Goal: Browse casually

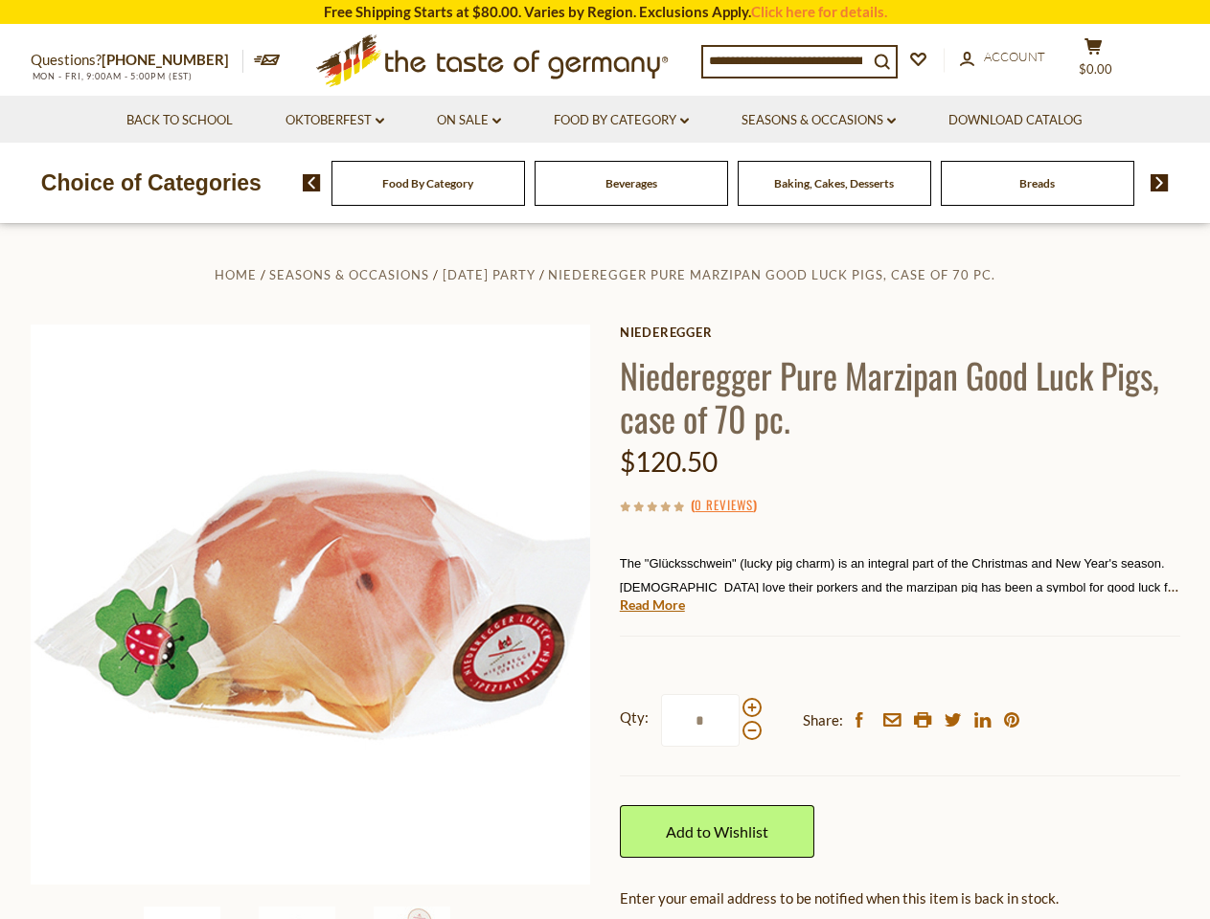
click at [604, 460] on div "Home Seasons & Occasions [DATE] Party Niederegger Pure Marzipan Good Luck Pigs,…" at bounding box center [605, 661] width 1178 height 799
click at [790, 59] on input at bounding box center [785, 60] width 165 height 27
click at [1105, 61] on span "$0.00" at bounding box center [1095, 68] width 34 height 15
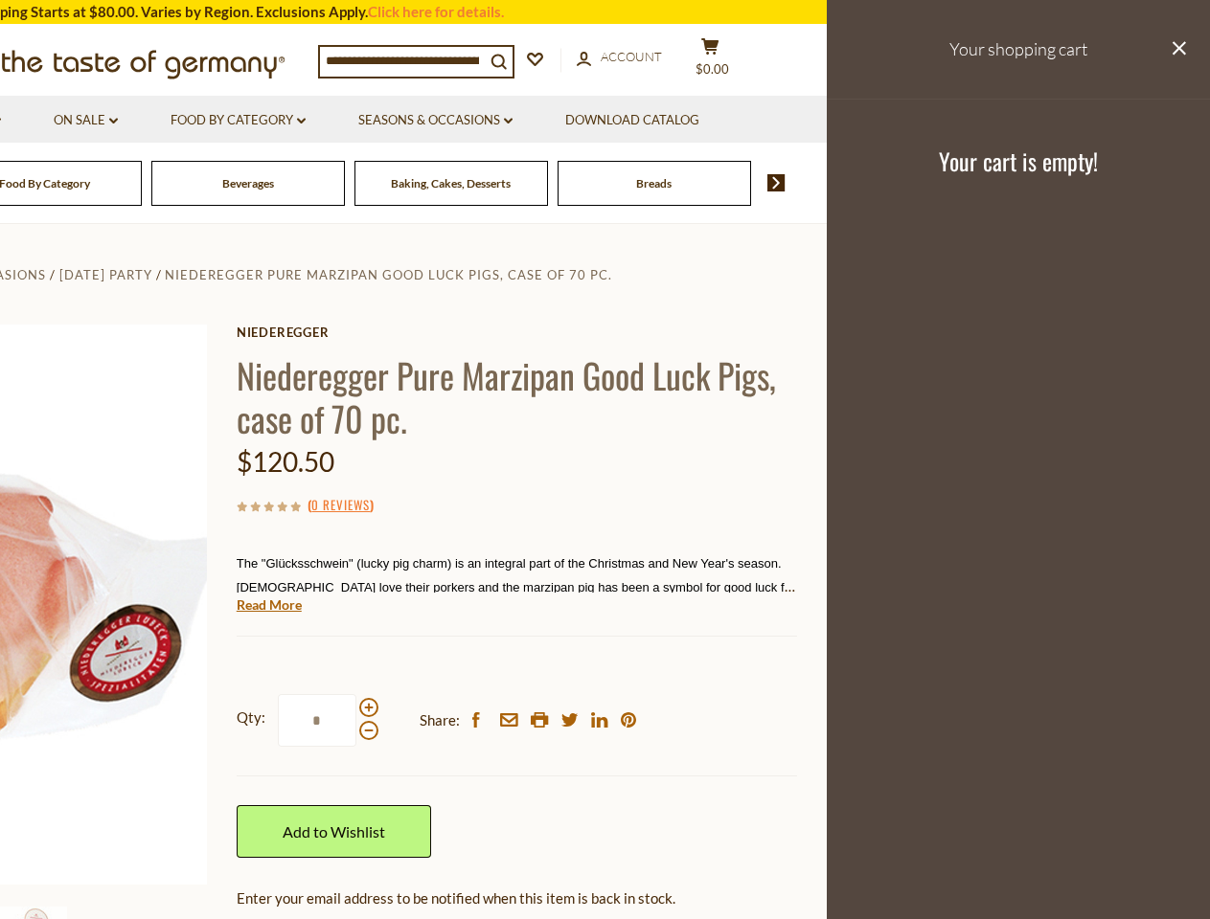
click at [468, 121] on link "Seasons & Occasions dropdown_arrow" at bounding box center [435, 120] width 154 height 21
click at [623, 121] on link "Download Catalog" at bounding box center [632, 120] width 134 height 21
click at [735, 183] on header "Free Shipping Starts at $80.00. Varies by Region. Exclusions Apply. Click here …" at bounding box center [222, 112] width 1210 height 224
click at [142, 183] on div "Beverages" at bounding box center [44, 183] width 193 height 45
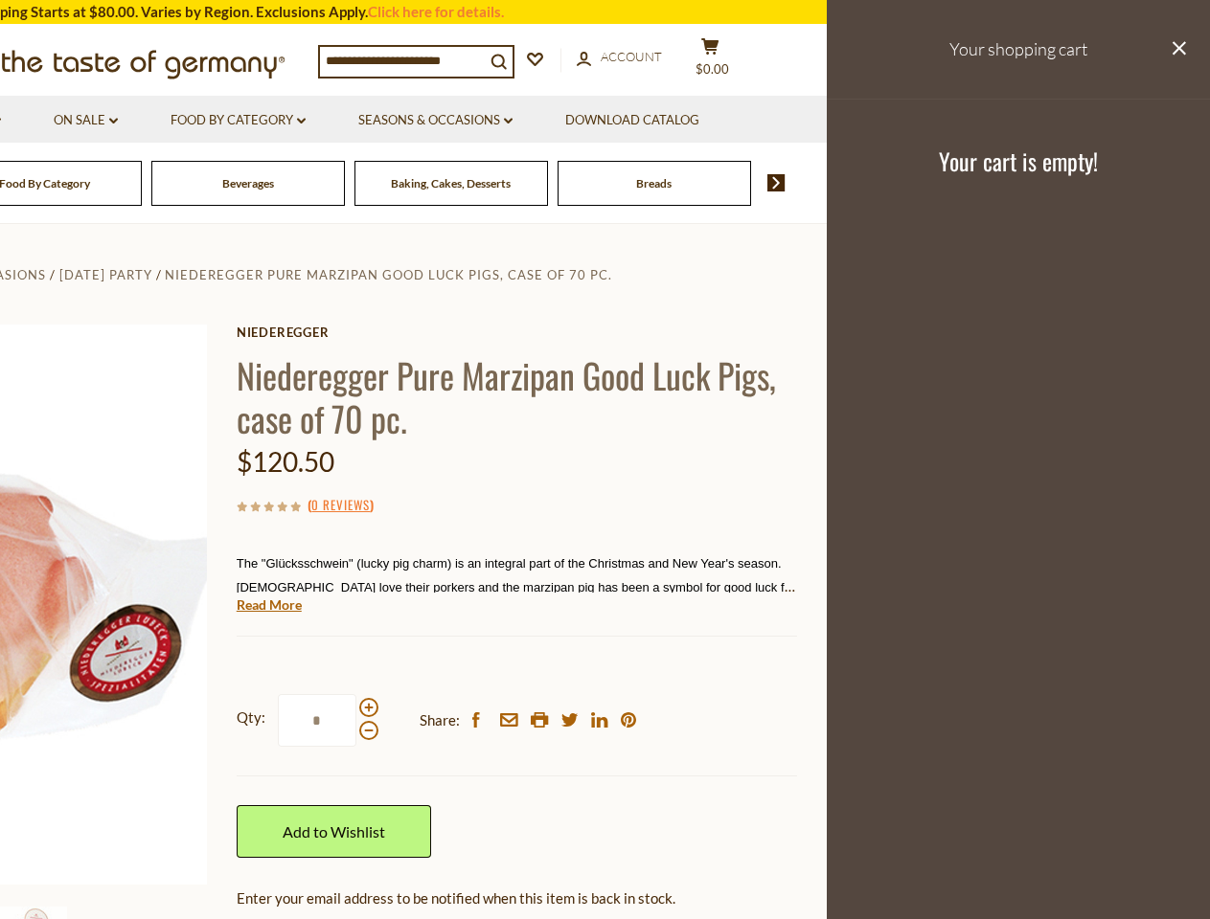
click at [1152, 183] on footer "Your cart is empty!" at bounding box center [1018, 161] width 383 height 124
